Goal: Browse casually

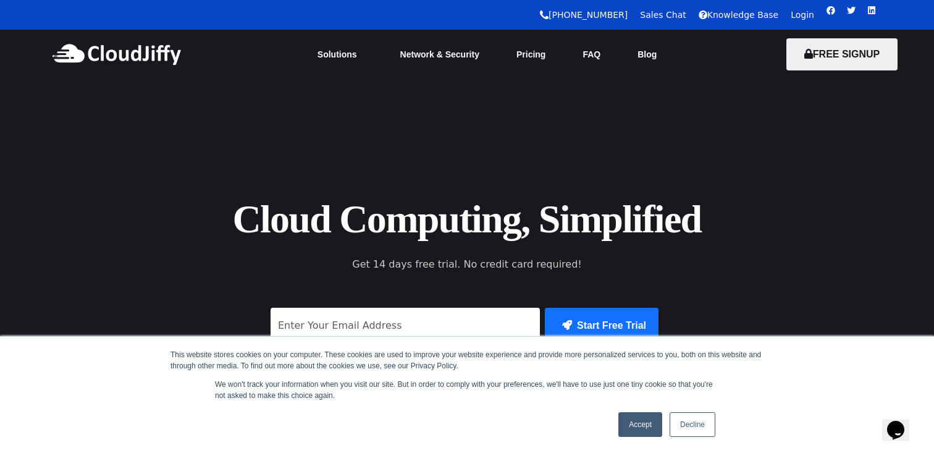
click at [642, 428] on link "Accept" at bounding box center [640, 424] width 44 height 25
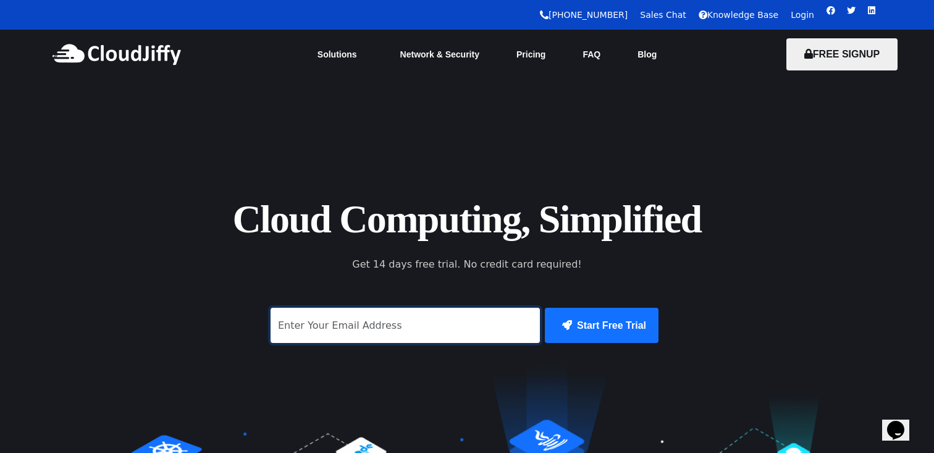
click at [357, 329] on input "signup" at bounding box center [405, 325] width 269 height 35
click at [172, 277] on div at bounding box center [467, 278] width 922 height 12
